Goal: Check status: Check status

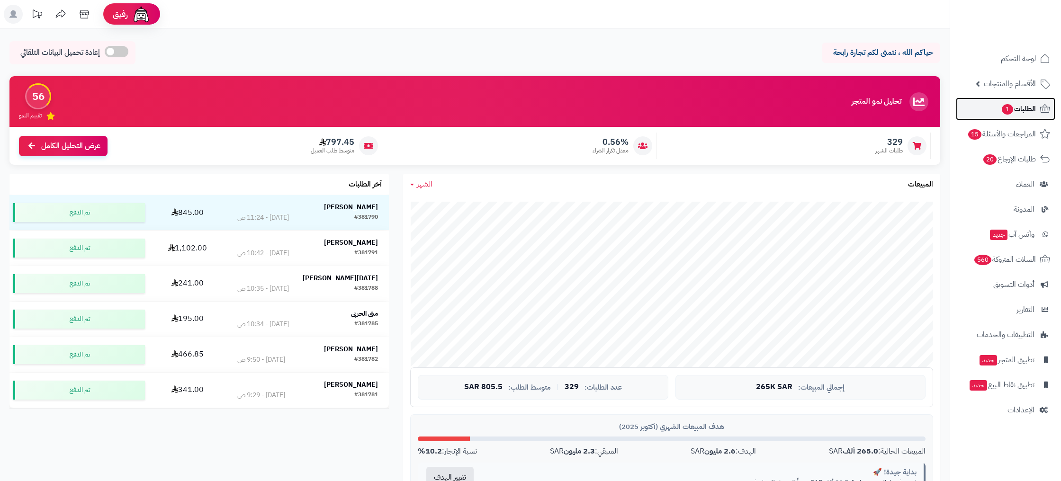
click at [1022, 109] on span "الطلبات 1" at bounding box center [1018, 108] width 35 height 13
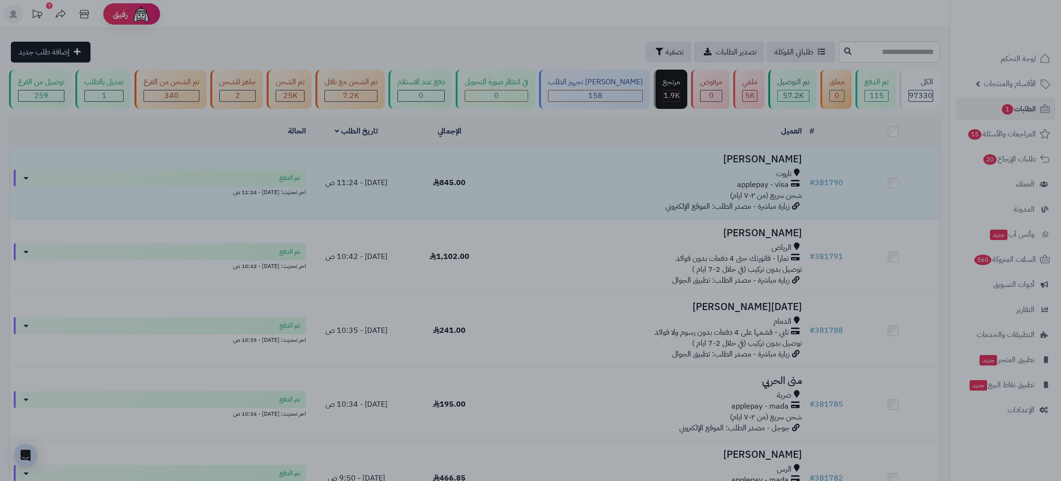
click at [352, 256] on div at bounding box center [530, 240] width 1061 height 481
